Goal: Task Accomplishment & Management: Manage account settings

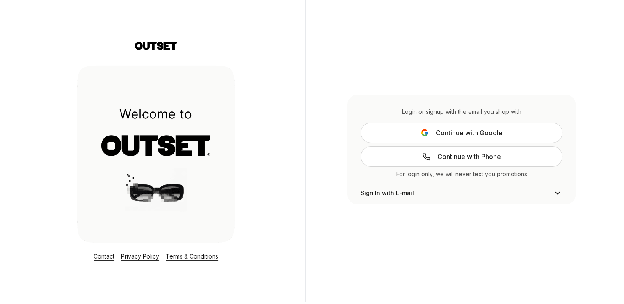
scroll to position [3, 0]
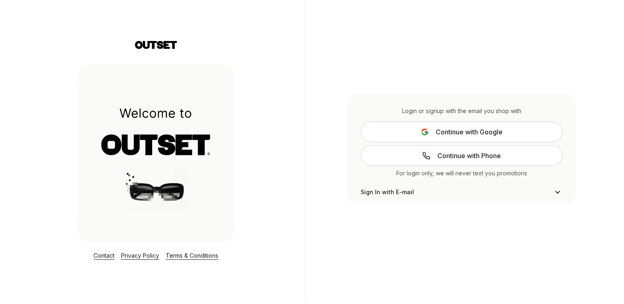
click at [473, 154] on span "Continue with Phone" at bounding box center [469, 156] width 64 height 10
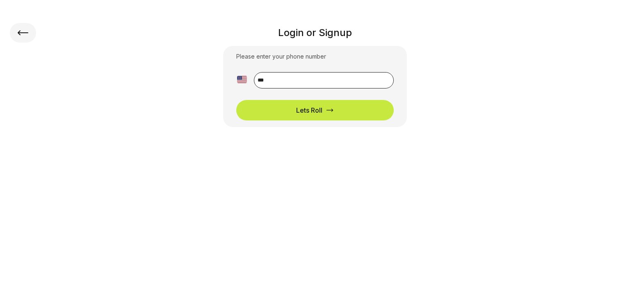
click at [291, 79] on input "**" at bounding box center [324, 80] width 140 height 16
type input "**********"
click at [236, 100] on button "Lets Roll" at bounding box center [315, 110] width 158 height 21
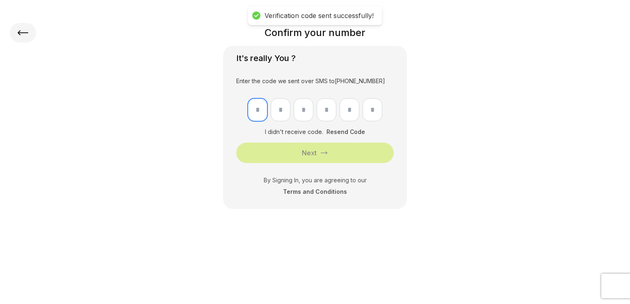
click at [264, 110] on input "text" at bounding box center [258, 109] width 20 height 23
type input "*"
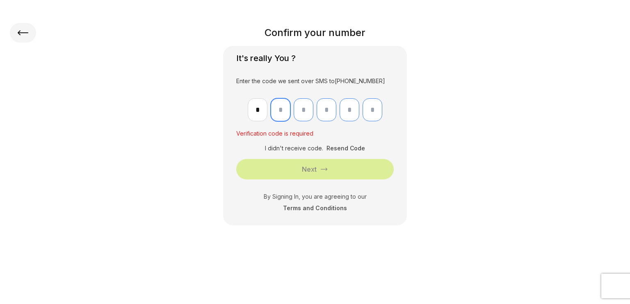
type input "*"
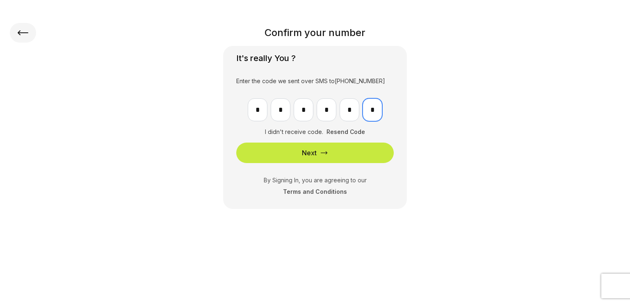
type input "*"
click at [284, 155] on button "Next" at bounding box center [315, 153] width 158 height 21
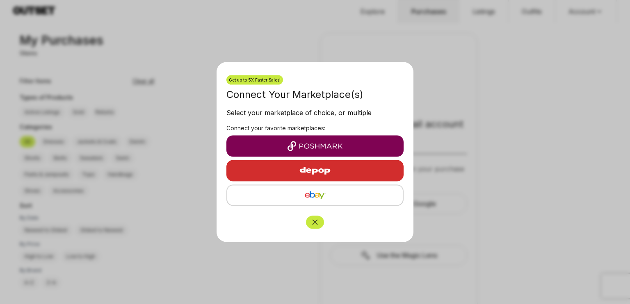
click at [319, 144] on img "button" at bounding box center [315, 147] width 164 height 10
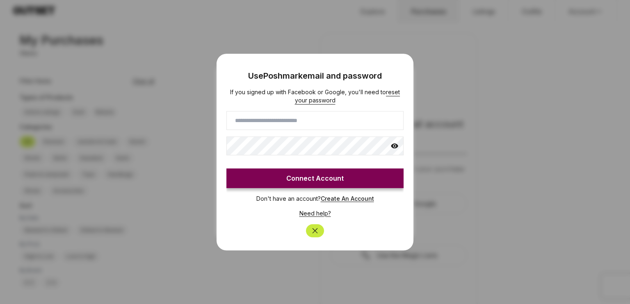
click at [295, 119] on input at bounding box center [315, 120] width 177 height 19
type input "**********"
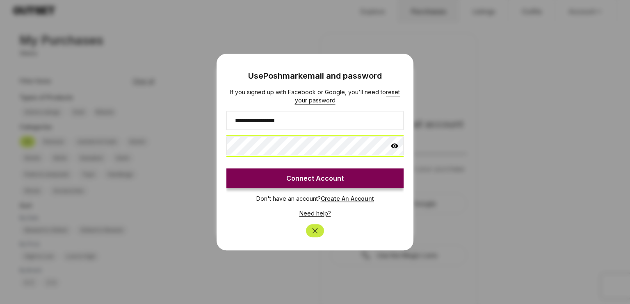
click button "Connect Account" at bounding box center [315, 179] width 177 height 20
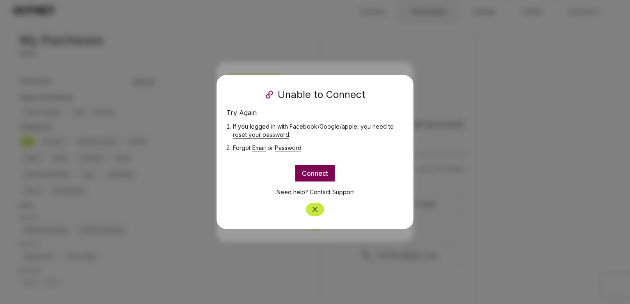
click at [321, 177] on button "Connect" at bounding box center [314, 173] width 39 height 16
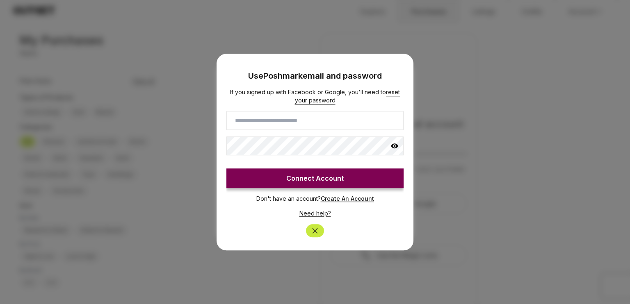
type input "**********"
click at [396, 145] on icon at bounding box center [395, 146] width 8 height 8
click at [317, 176] on button "Connect Account" at bounding box center [315, 179] width 177 height 20
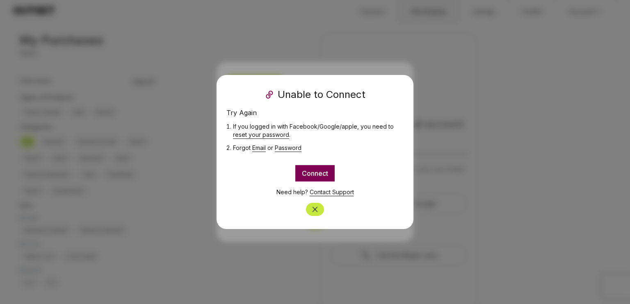
click at [320, 211] on button "Close" at bounding box center [315, 209] width 18 height 13
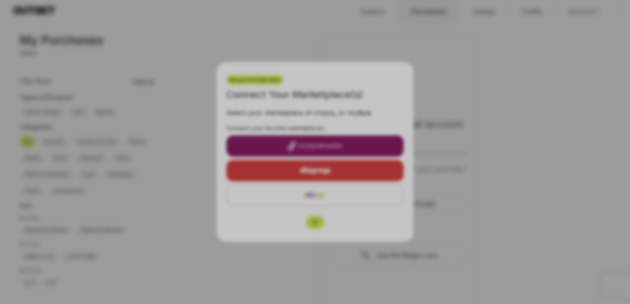
click at [435, 100] on div at bounding box center [315, 152] width 630 height 304
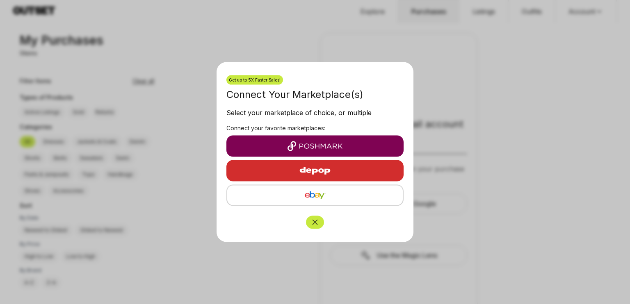
click at [307, 172] on img "button" at bounding box center [314, 171] width 71 height 20
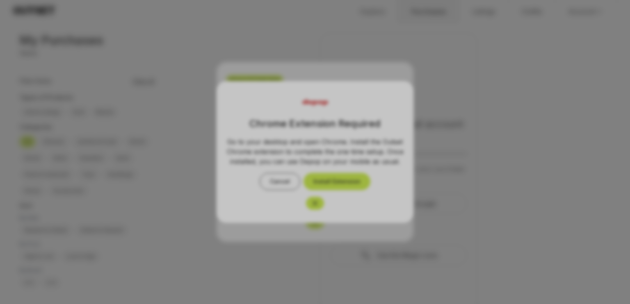
click at [340, 185] on div at bounding box center [315, 152] width 630 height 304
